Goal: Transaction & Acquisition: Purchase product/service

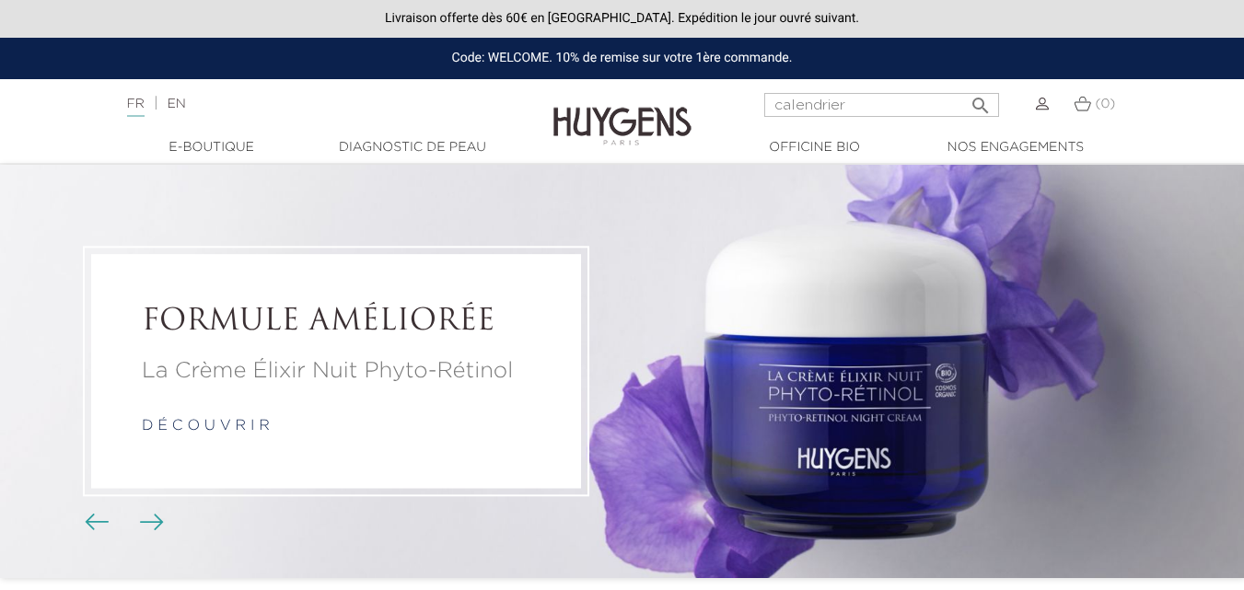
type input "calendrier"
click at [964, 87] on button " Rechercher" at bounding box center [980, 99] width 33 height 25
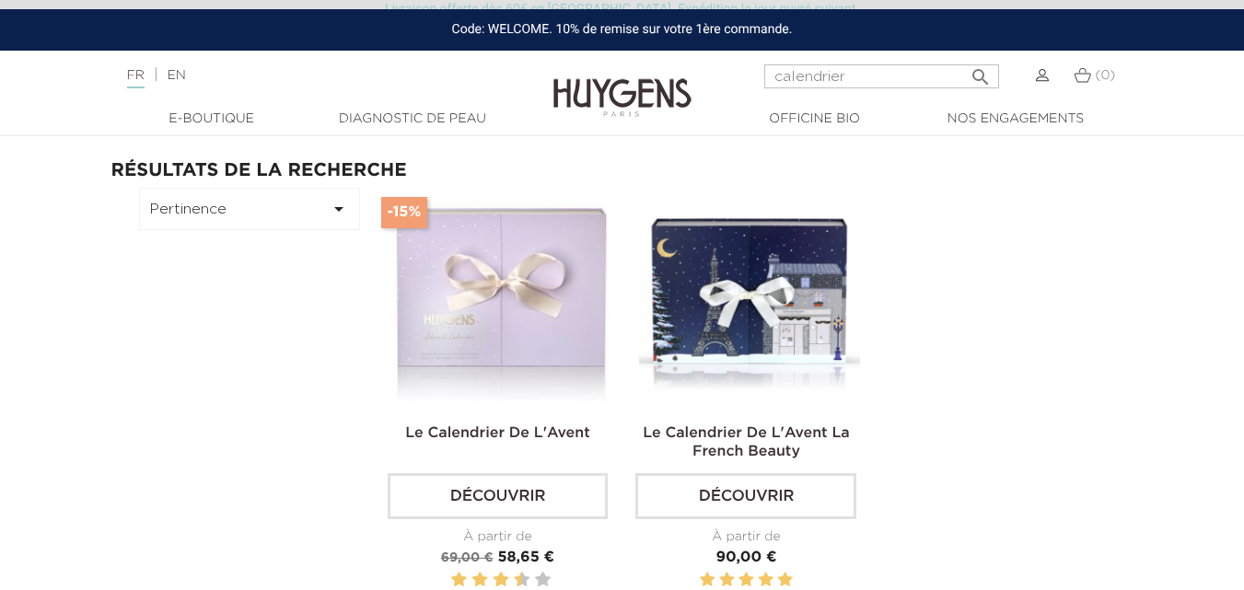
scroll to position [184, 0]
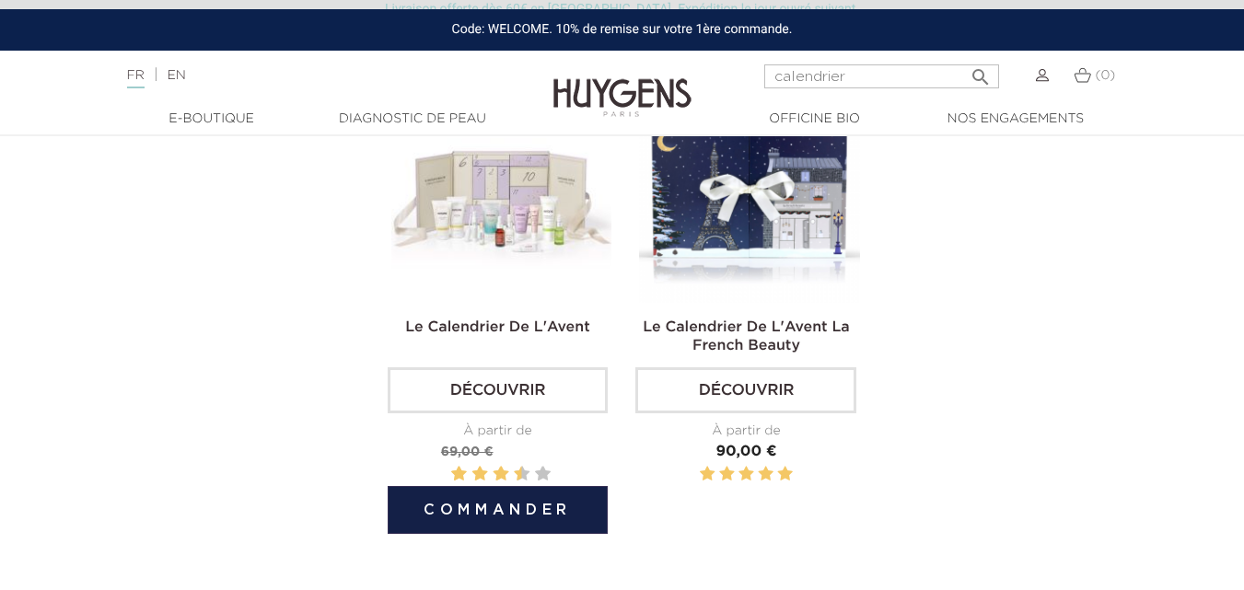
click at [504, 242] on img at bounding box center [501, 192] width 221 height 221
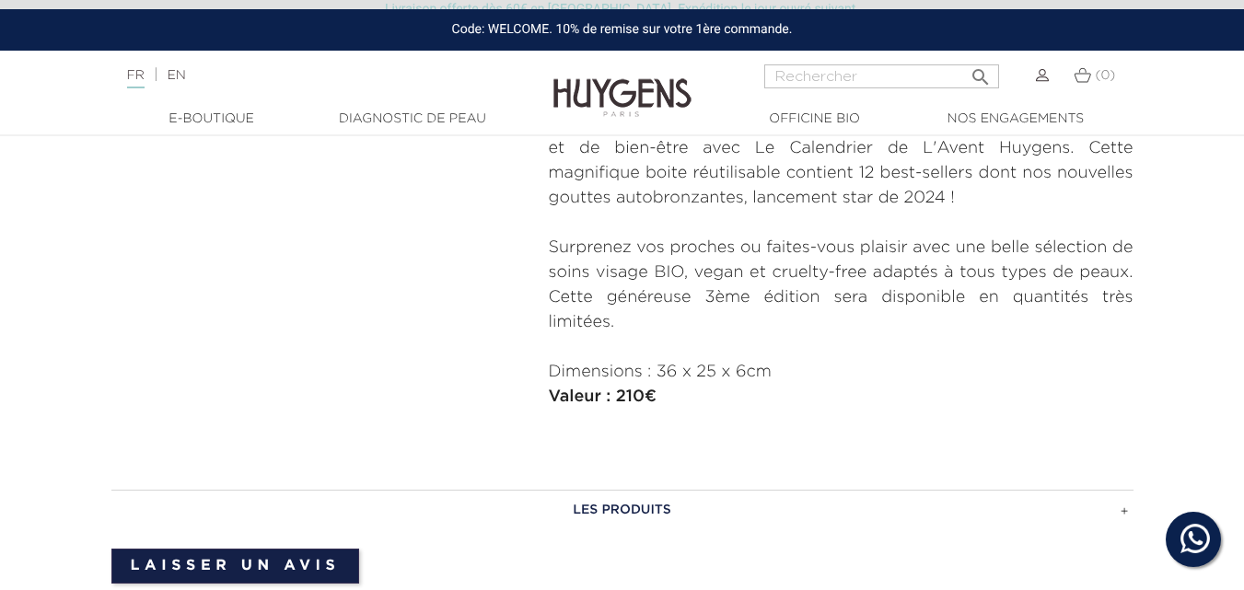
scroll to position [828, 0]
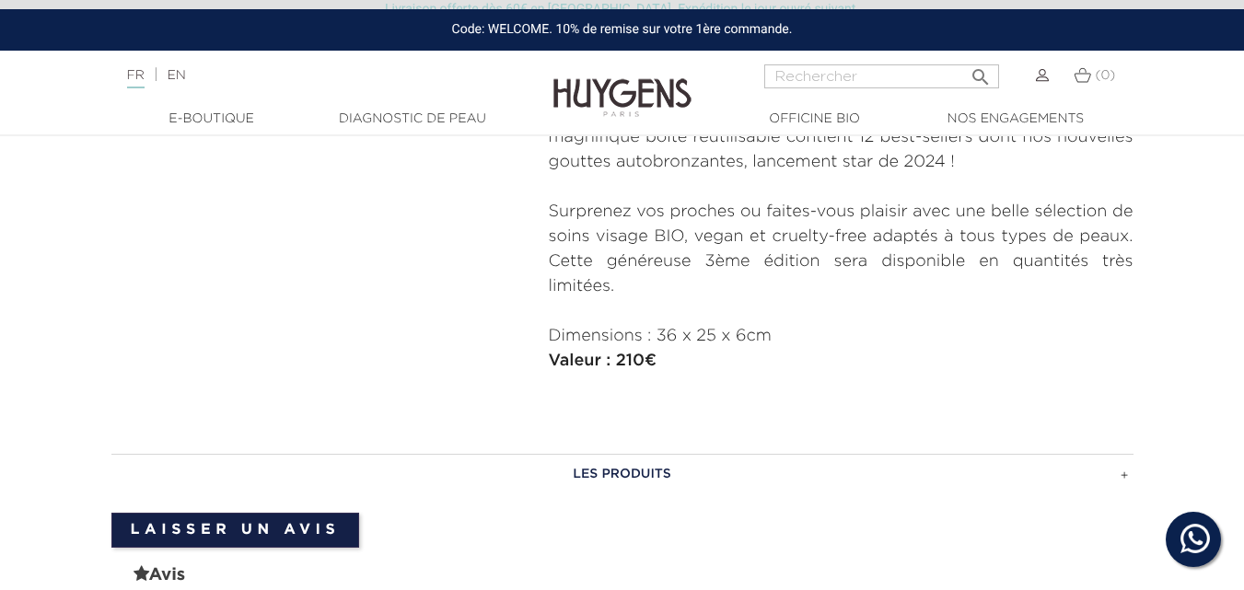
drag, startPoint x: 666, startPoint y: 359, endPoint x: 614, endPoint y: 361, distance: 52.5
click at [614, 361] on p "Valeur : 210€" at bounding box center [841, 361] width 585 height 25
copy strong "210€"
